Goal: Contribute content

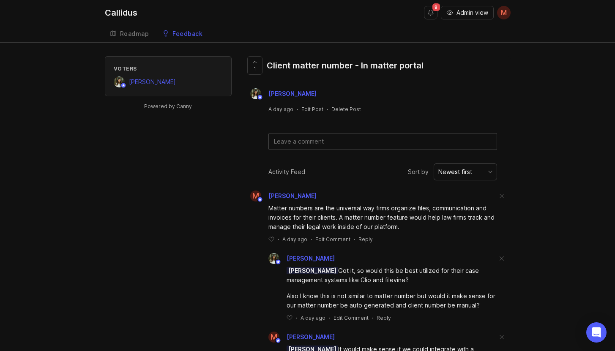
click at [519, 91] on div "Voters [PERSON_NAME] Powered by Canny 1 Client matter number - In matter portal…" at bounding box center [307, 270] width 615 height 428
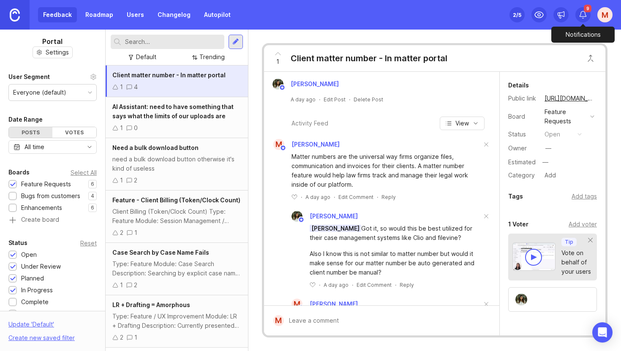
click at [586, 18] on icon at bounding box center [583, 15] width 8 height 8
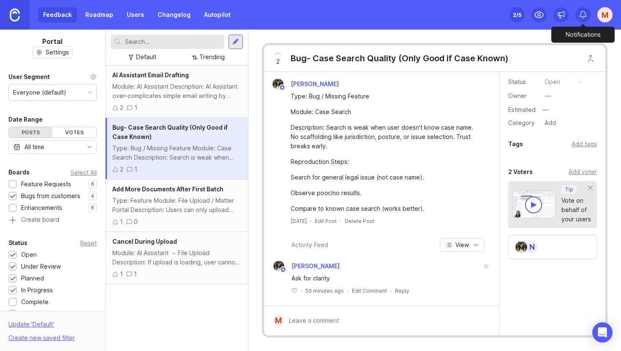
click at [581, 15] on icon at bounding box center [583, 15] width 8 height 8
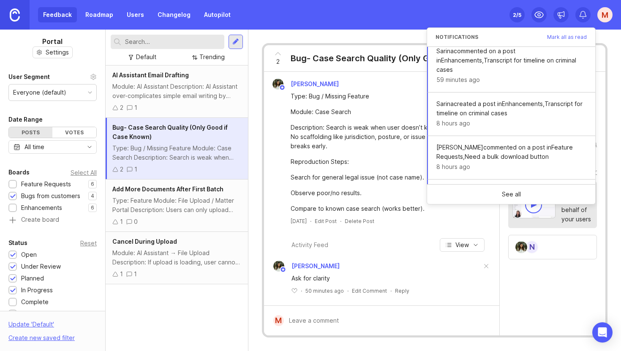
scroll to position [253, 0]
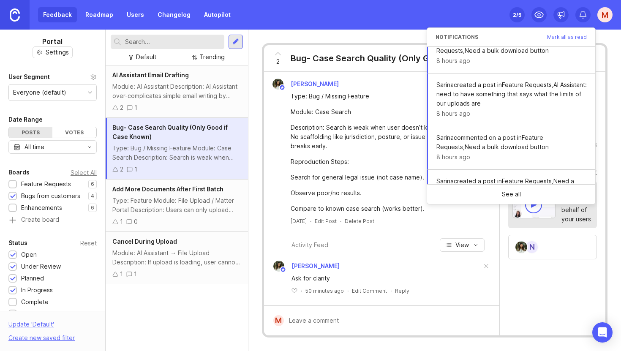
click at [390, 30] on div "2 Bug- Case Search Quality (Only Good if Case Known) [PERSON_NAME] Type: Bug / …" at bounding box center [435, 191] width 373 height 322
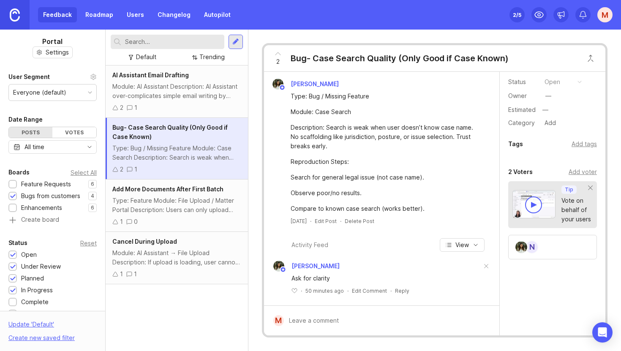
click at [173, 43] on input "text" at bounding box center [173, 41] width 96 height 9
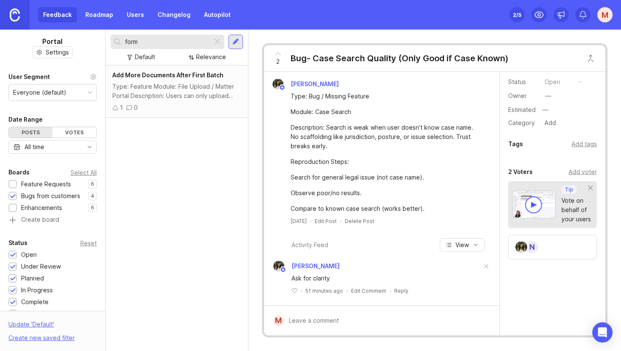
click at [196, 88] on div "Type: Feature Module: File Upload / Matter Portal Description: Users can only u…" at bounding box center [176, 91] width 129 height 19
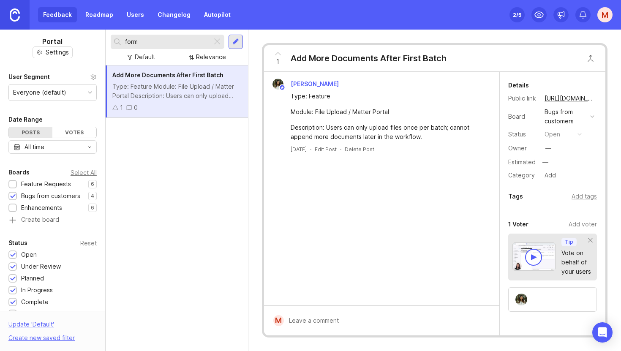
click at [181, 43] on input "form" at bounding box center [167, 41] width 84 height 9
drag, startPoint x: 162, startPoint y: 43, endPoint x: 110, endPoint y: 38, distance: 52.7
click at [110, 38] on div "form Default Relevance" at bounding box center [177, 48] width 142 height 36
type input "precedent"
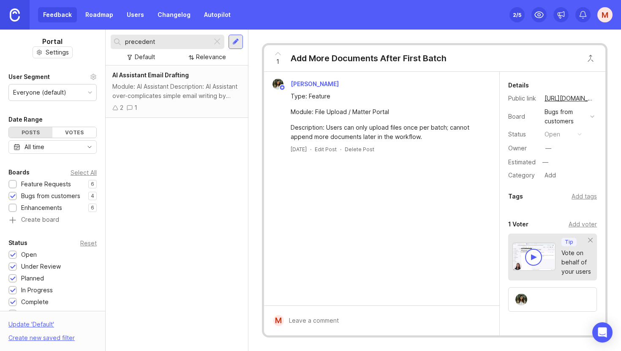
click at [180, 98] on div "Module: AI Assistant Description: AI Assistant over-complicates simple email wr…" at bounding box center [176, 91] width 129 height 19
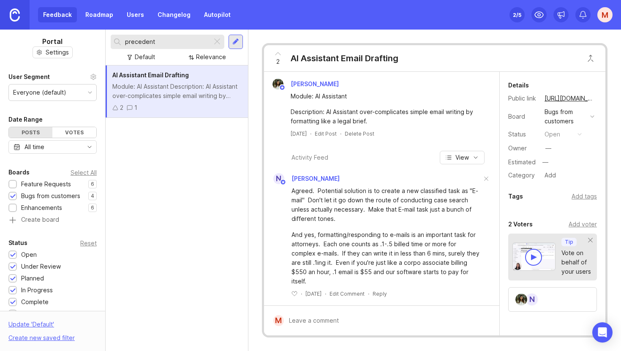
click at [219, 38] on div at bounding box center [217, 41] width 10 height 11
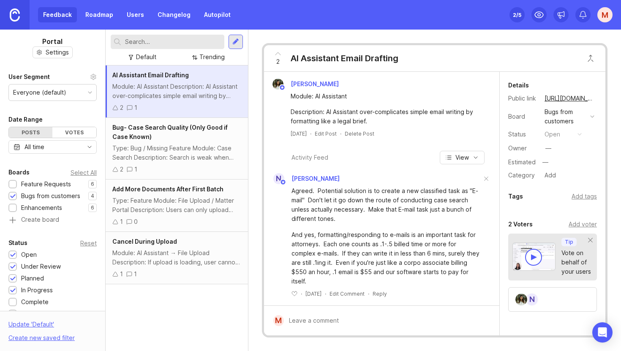
click at [236, 43] on div at bounding box center [235, 42] width 7 height 8
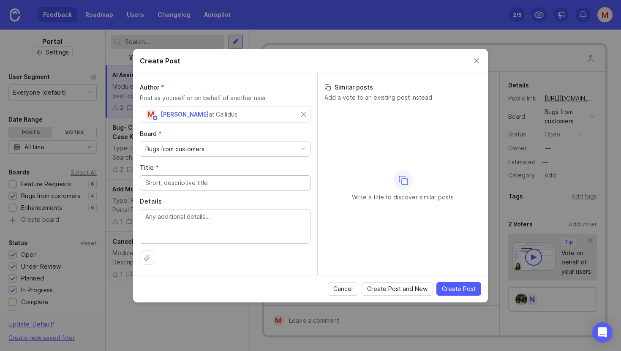
click at [212, 151] on div "Bugs from customers" at bounding box center [225, 149] width 170 height 14
click at [213, 151] on div "Feature Requests" at bounding box center [225, 149] width 170 height 14
click at [203, 185] on input "Title *" at bounding box center [225, 182] width 160 height 9
click at [204, 181] on input "Title *" at bounding box center [225, 182] width 160 height 9
type input "t"
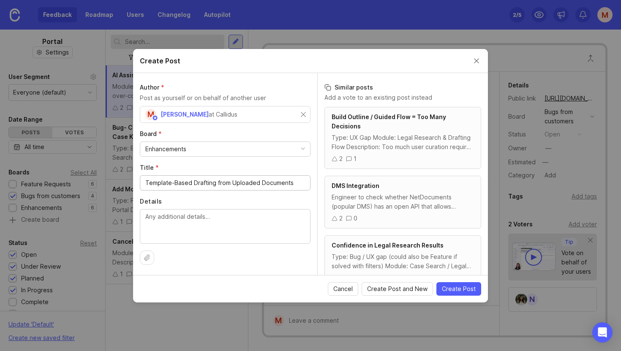
type input "Template-Based Drafting from Uploaded Documents"
click at [225, 227] on textarea "Details" at bounding box center [225, 226] width 160 height 28
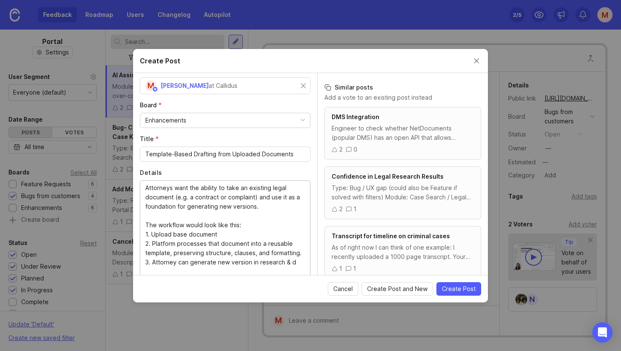
scroll to position [30, 0]
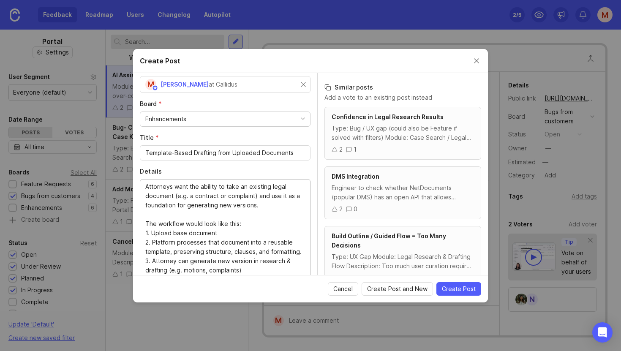
click at [250, 260] on textarea "Attorneys want the ability to take an existing legal document (e.g. a contract …" at bounding box center [225, 228] width 160 height 93
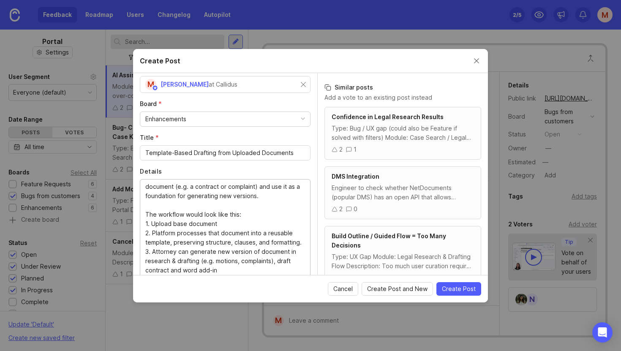
scroll to position [19, 0]
type textarea "Attorneys want the ability to take an existing legal document (e.g. a contract …"
click at [450, 287] on span "Create Post" at bounding box center [459, 289] width 34 height 8
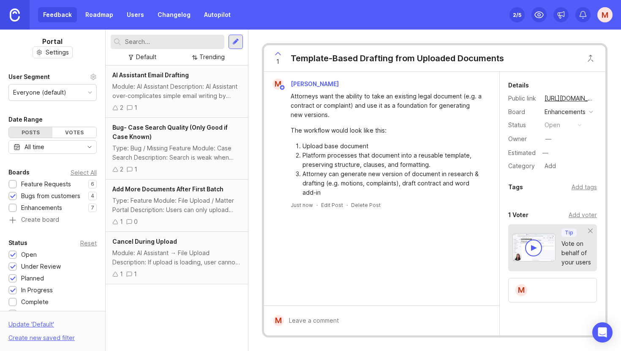
click at [545, 292] on div "M" at bounding box center [552, 290] width 89 height 25
click at [545, 139] on div "—" at bounding box center [548, 139] width 11 height 11
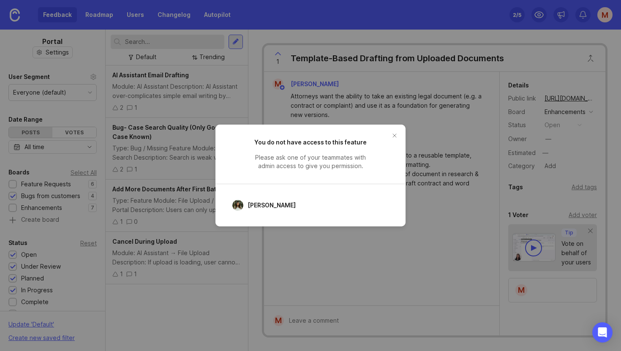
click at [261, 206] on span "[PERSON_NAME]" at bounding box center [272, 205] width 48 height 9
click at [394, 135] on button "close button" at bounding box center [395, 136] width 14 height 14
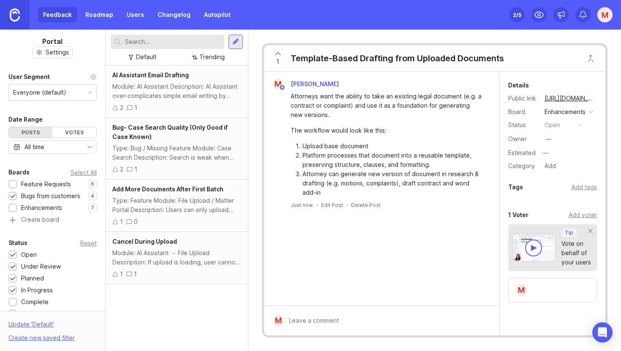
click at [170, 44] on input "text" at bounding box center [173, 41] width 96 height 9
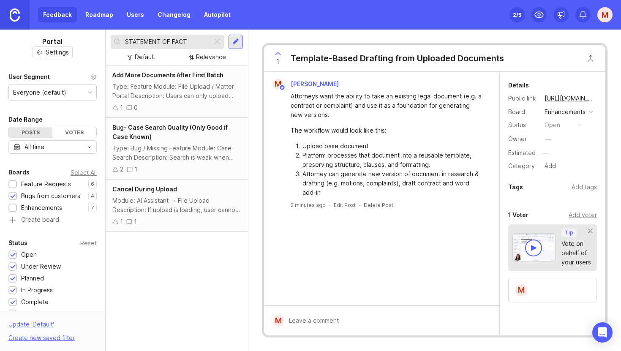
click at [186, 90] on div "Type: Feature Module: File Upload / Matter Portal Description: Users can only u…" at bounding box center [176, 91] width 129 height 19
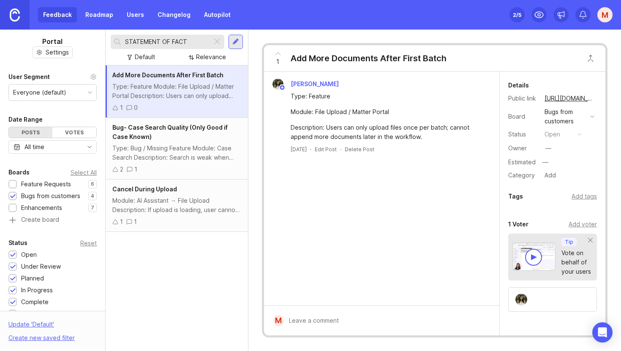
click at [194, 148] on div "Type: Bug / Missing Feature Module: Case Search Description: Search is weak whe…" at bounding box center [176, 153] width 129 height 19
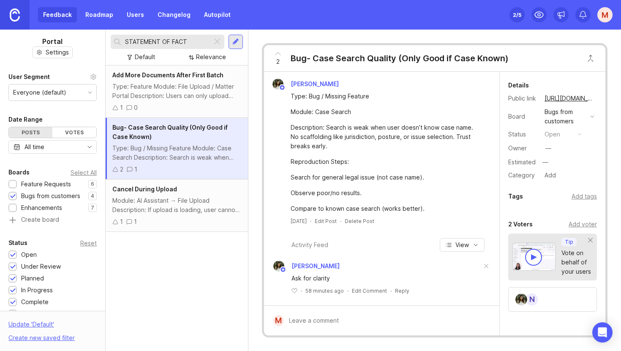
click at [197, 200] on div "Module: AI Assistant → File Upload Description: If upload is loading, user cann…" at bounding box center [176, 205] width 129 height 19
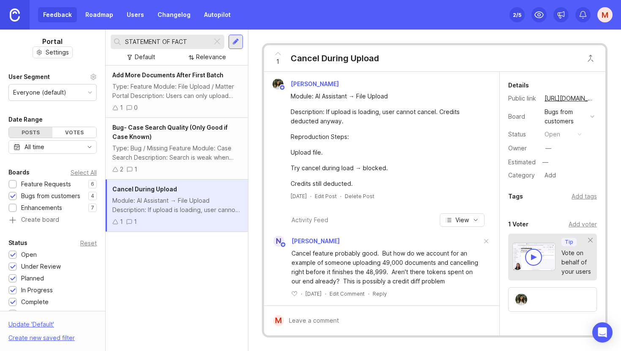
click at [193, 42] on input "STATEMENT OF FACT" at bounding box center [167, 41] width 84 height 9
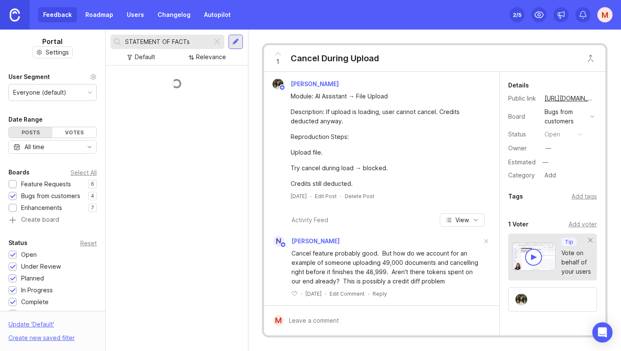
type input "STATEMENT OF FACTs"
click at [233, 43] on div at bounding box center [235, 42] width 7 height 8
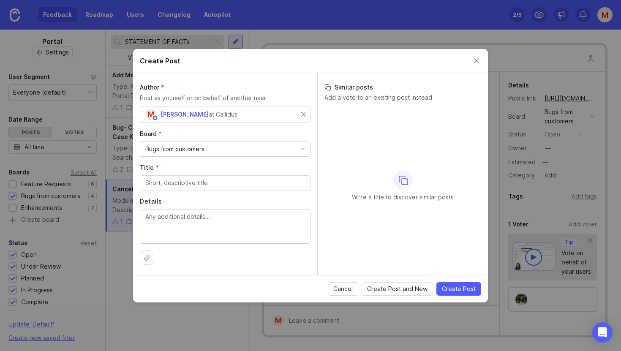
click at [199, 151] on div "Bugs from customers" at bounding box center [174, 149] width 59 height 9
click at [197, 181] on input "Title *" at bounding box center [225, 182] width 160 height 9
type input "S"
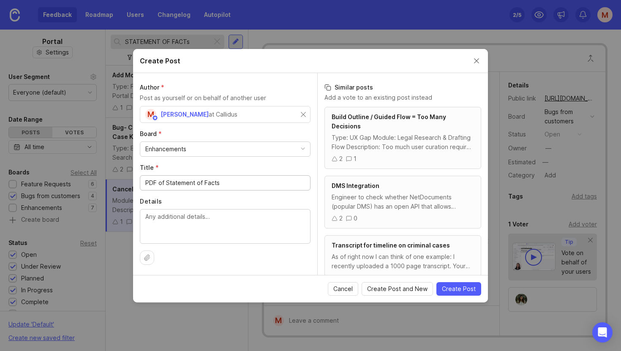
type input "PDF of Statement of Facts"
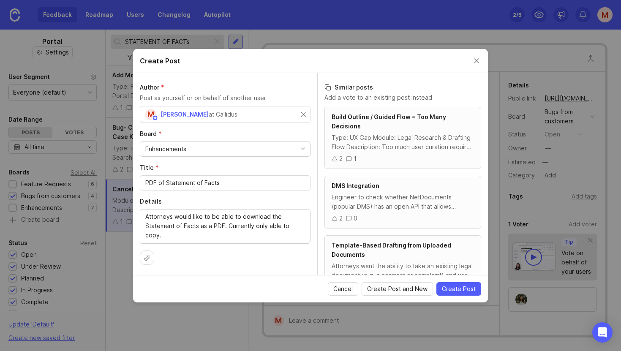
click at [306, 227] on div "Attorneys would like to be able to download the Statement of Facts as a PDF. Cu…" at bounding box center [225, 226] width 171 height 35
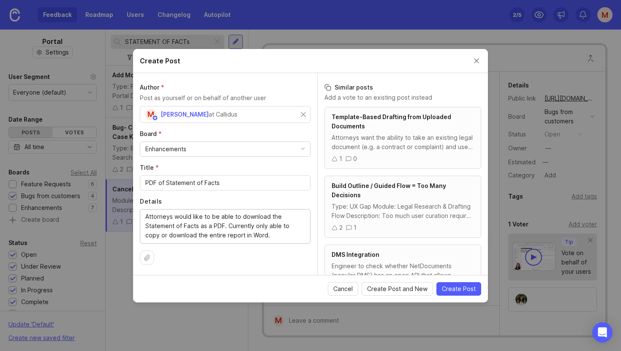
type textarea "Attorneys would like to be able to download the Statement of Facts as a PDF. Cu…"
click at [470, 286] on span "Create Post" at bounding box center [459, 289] width 34 height 8
